Goal: Task Accomplishment & Management: Use online tool/utility

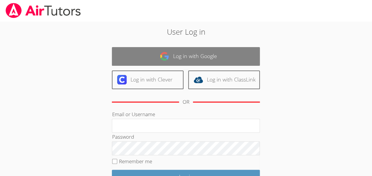
click at [189, 53] on link "Log in with Google" at bounding box center [186, 56] width 148 height 19
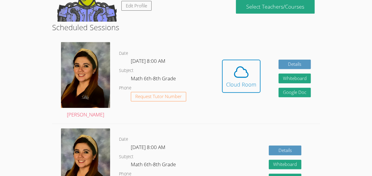
scroll to position [96, 0]
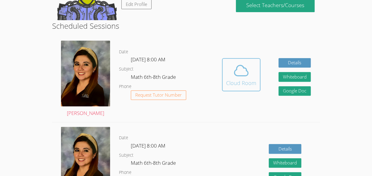
click at [231, 68] on span at bounding box center [241, 70] width 30 height 17
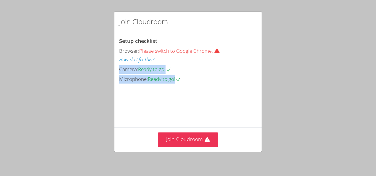
drag, startPoint x: 112, startPoint y: 64, endPoint x: 279, endPoint y: 163, distance: 193.9
click at [279, 163] on div "Join Cloudroom Setup checklist Browser: Please switch to Google Chrome. How do …" at bounding box center [188, 88] width 376 height 176
drag, startPoint x: 279, startPoint y: 163, endPoint x: 278, endPoint y: 83, distance: 80.2
click at [278, 83] on div "Join Cloudroom Setup checklist Browser: Please switch to Google Chrome. How do …" at bounding box center [188, 88] width 376 height 176
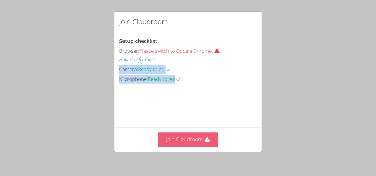
click at [205, 140] on icon at bounding box center [207, 139] width 5 height 5
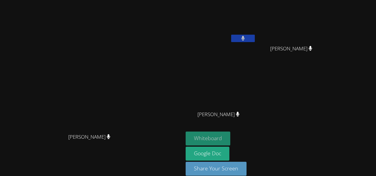
click at [230, 133] on button "Whiteboard" at bounding box center [208, 138] width 45 height 14
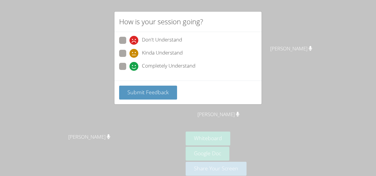
click at [130, 66] on icon at bounding box center [134, 66] width 9 height 9
click at [130, 66] on input "Completely Understand" at bounding box center [132, 65] width 5 height 5
radio input "true"
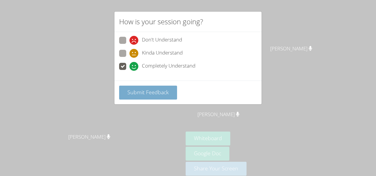
click at [143, 91] on span "Submit Feedback" at bounding box center [147, 91] width 41 height 7
